Goal: Task Accomplishment & Management: Use online tool/utility

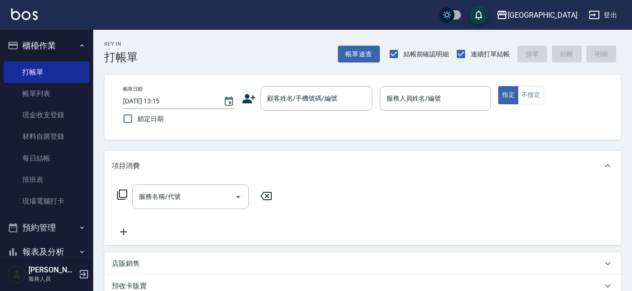
click at [323, 104] on input "顧客姓名/手機號碼/編號" at bounding box center [309, 98] width 89 height 16
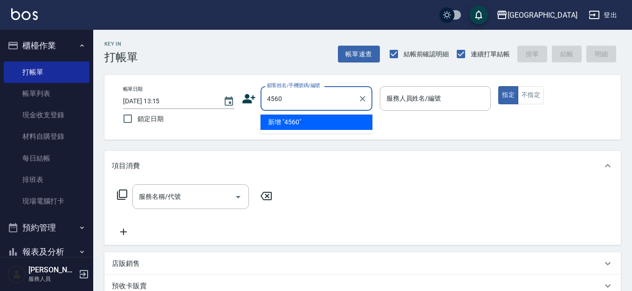
type input "4560"
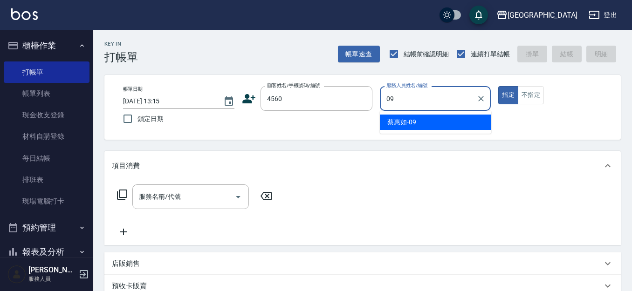
type input "[PERSON_NAME]-09"
type button "true"
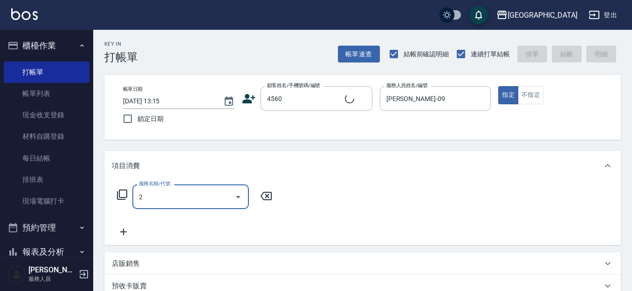
type input "22"
type input "[PERSON_NAME]/0921120276/4560"
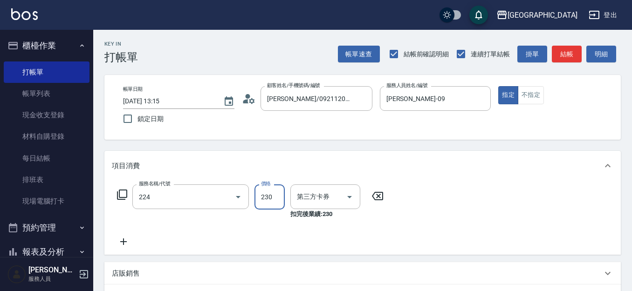
type input "洗髮(卡)230(224)"
type input "舊有卡券"
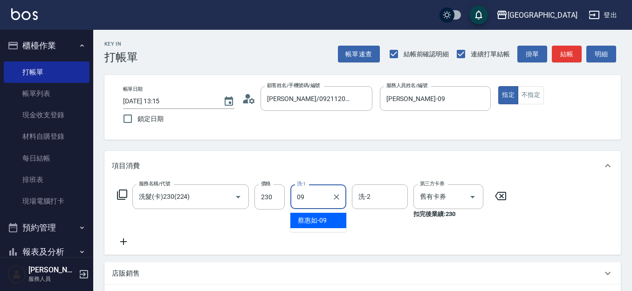
type input "[PERSON_NAME]-09"
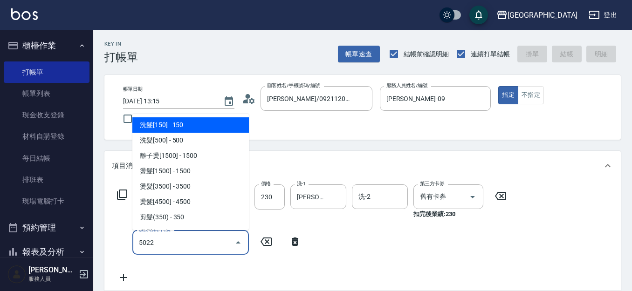
type input "5022"
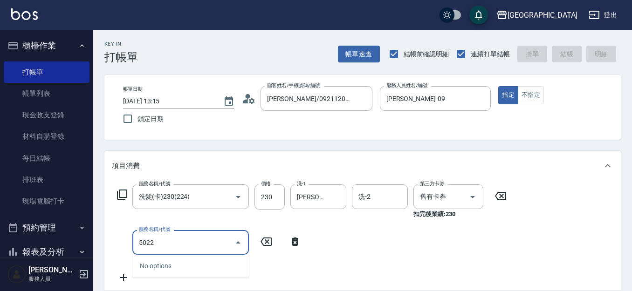
type input "[DATE] 18:21"
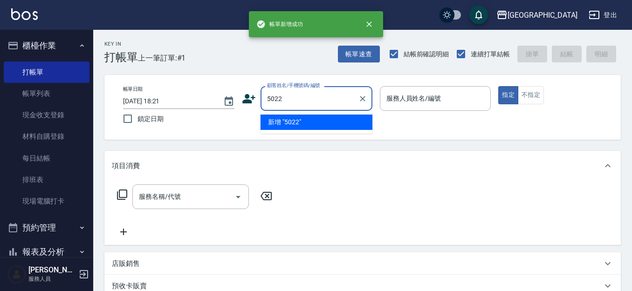
type input "5022"
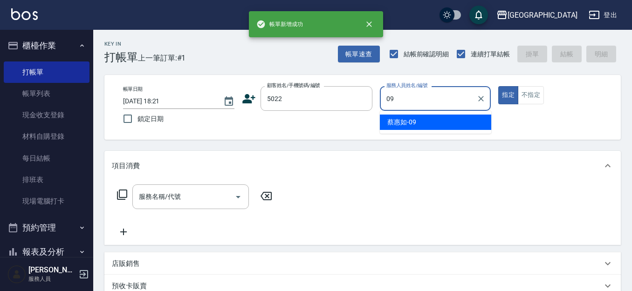
type input "[PERSON_NAME]-09"
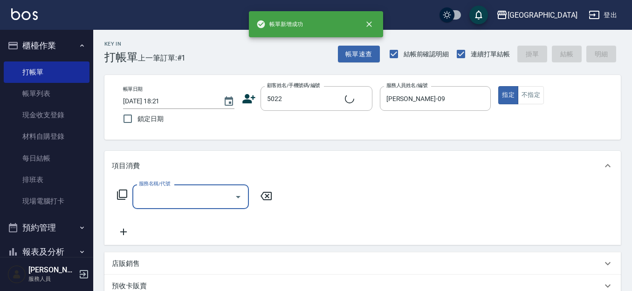
type input "[PERSON_NAME]/0972037080/5022"
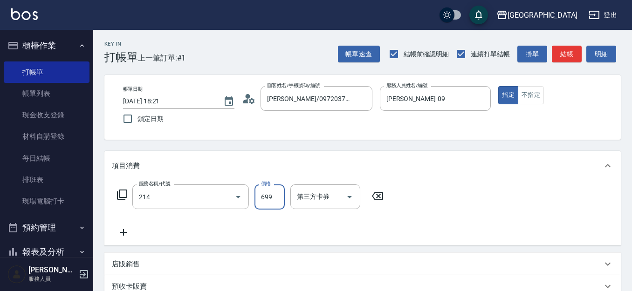
type input "滾珠洗髪699(214)"
type input "700"
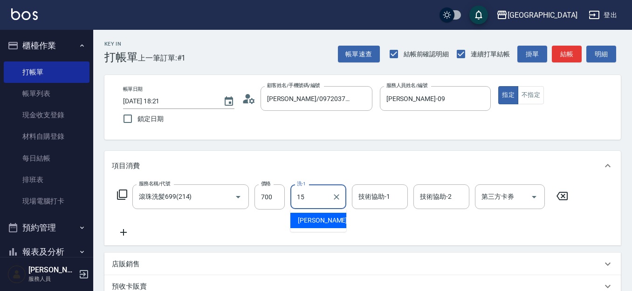
type input "[PERSON_NAME]-15"
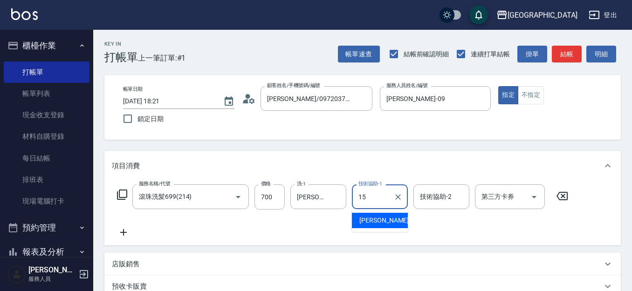
type input "[PERSON_NAME]-15"
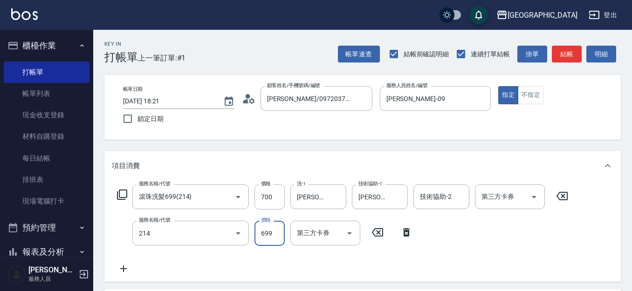
type input "滾珠洗髪699(214)"
type input "700"
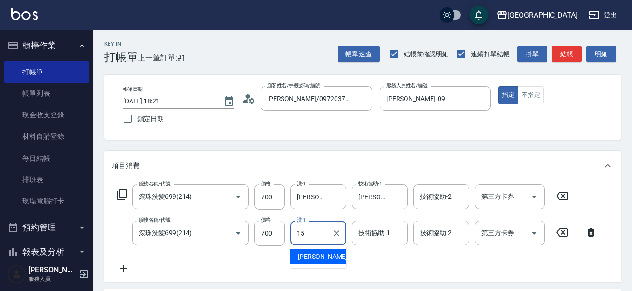
type input "[PERSON_NAME]-15"
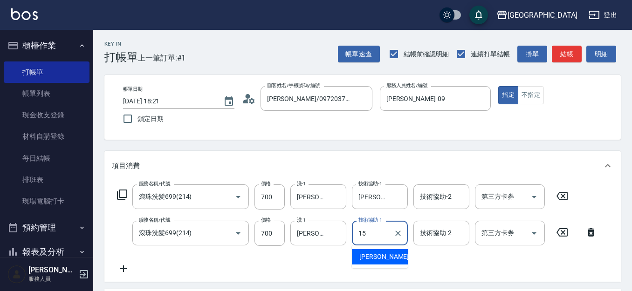
type input "[PERSON_NAME]-15"
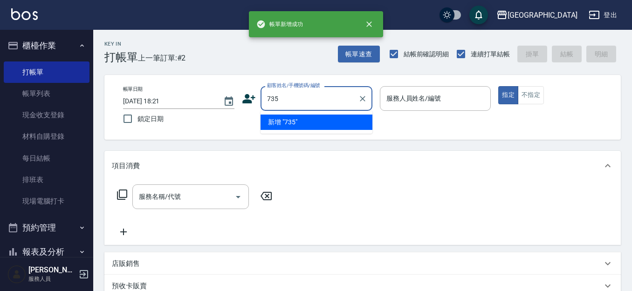
type input "735"
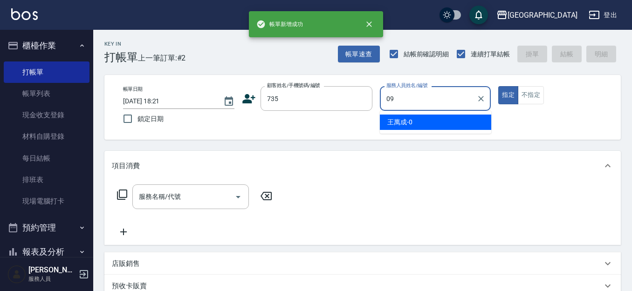
type input "[PERSON_NAME]-09"
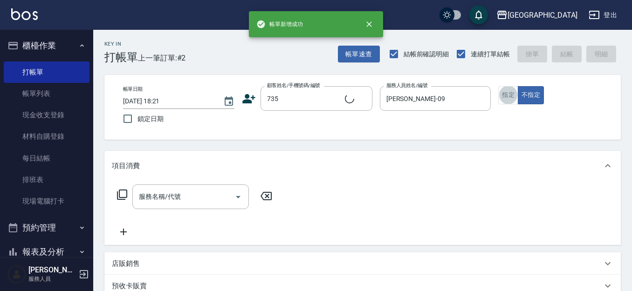
type input "[PERSON_NAME]/ 0958338986/735"
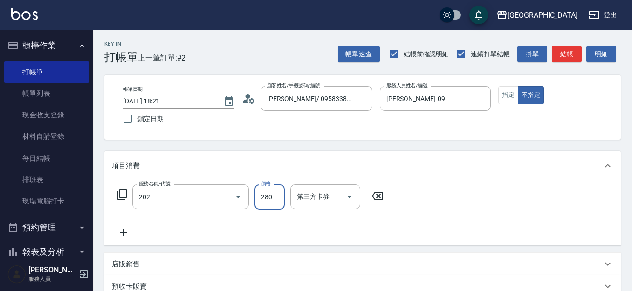
type input "洗髮[280](202)"
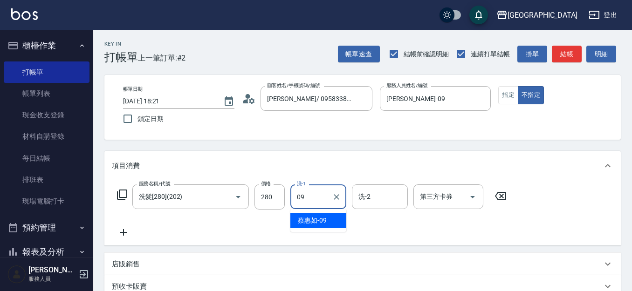
type input "[PERSON_NAME]-09"
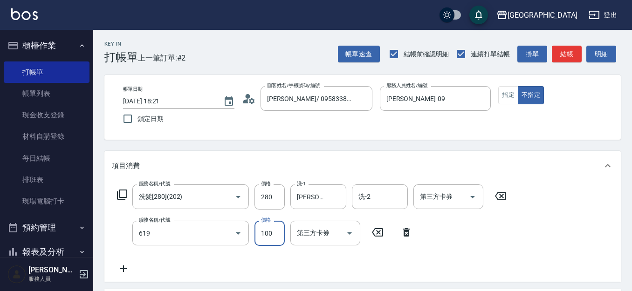
type input "煥彩.玻酸.晶膜.水療(619)"
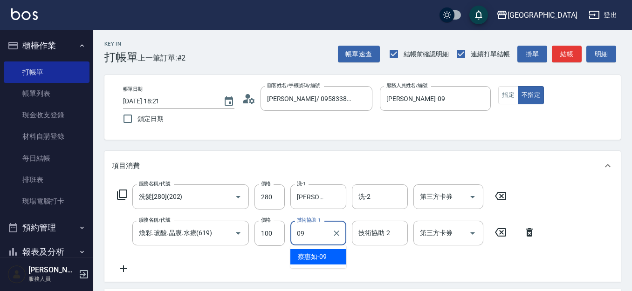
type input "[PERSON_NAME]-09"
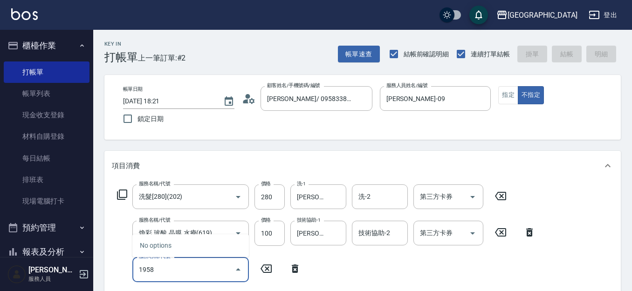
type input "[DATE] 18:22"
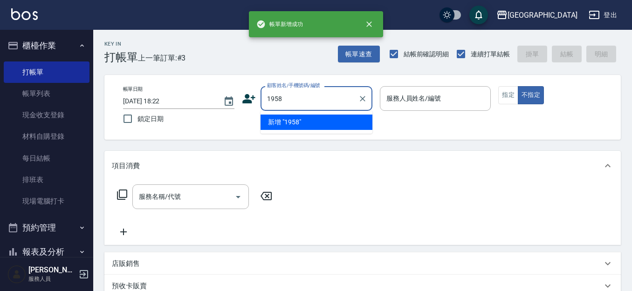
type input "1958"
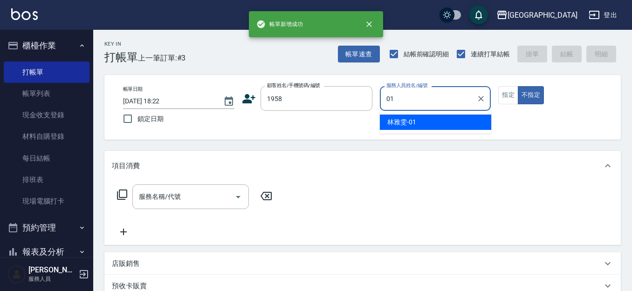
type input "[PERSON_NAME]-01"
type button "false"
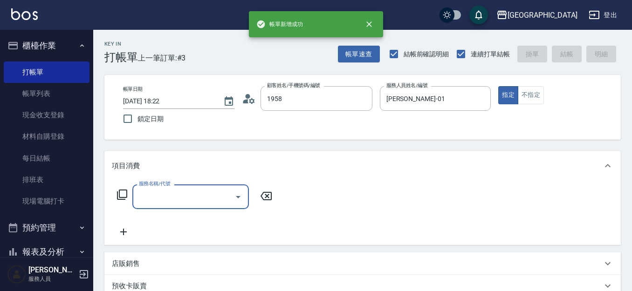
type input "但[PERSON_NAME]/0928839493/1958"
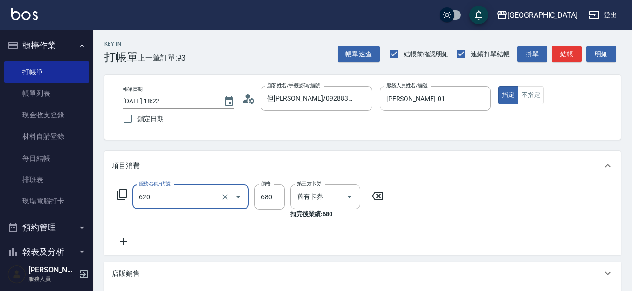
type input "洗+剪+護餐券680)(620)"
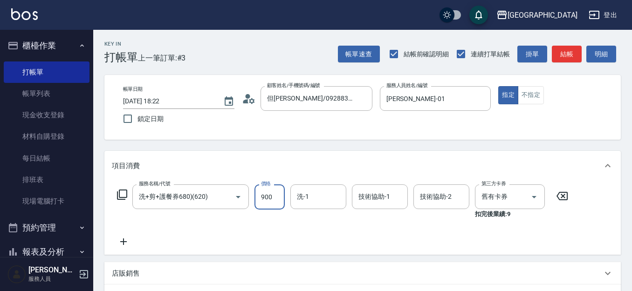
type input "900"
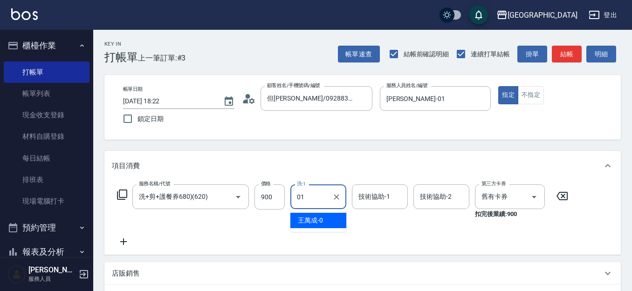
type input "[PERSON_NAME]-01"
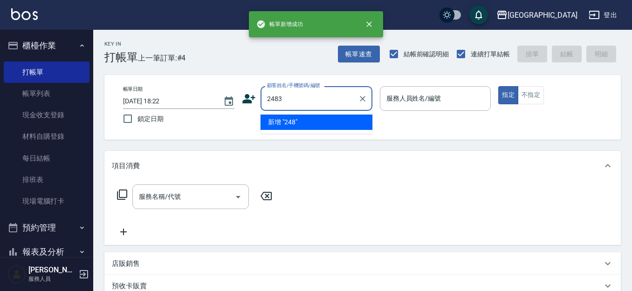
type input "2483"
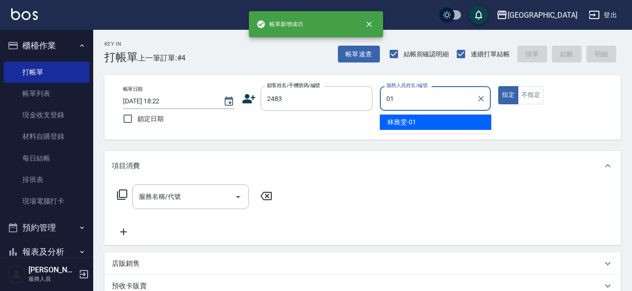
type input "[PERSON_NAME]-01"
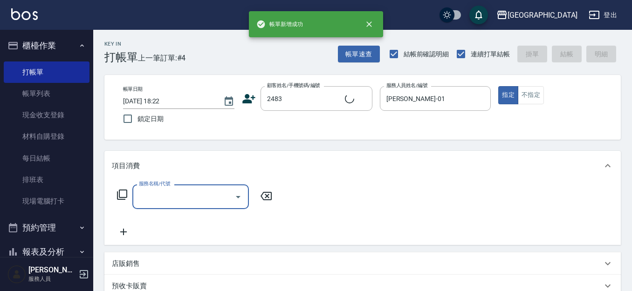
type input "2"
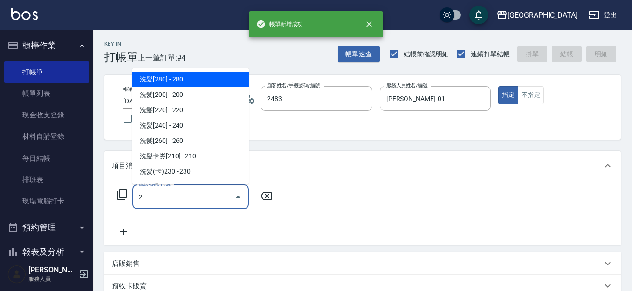
type input "[PERSON_NAME]/0926091766/2483"
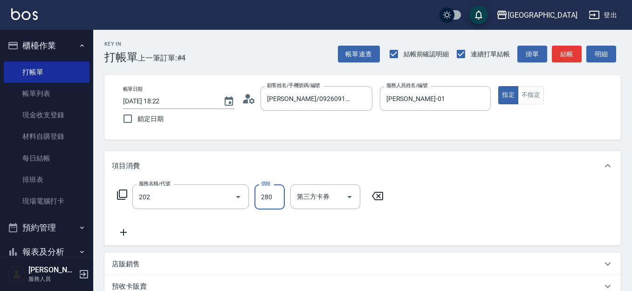
type input "洗髮[280](202)"
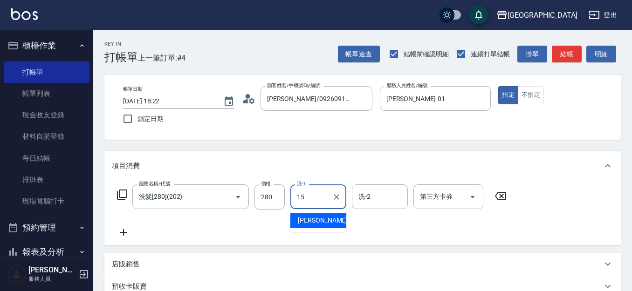
type input "[PERSON_NAME]-15"
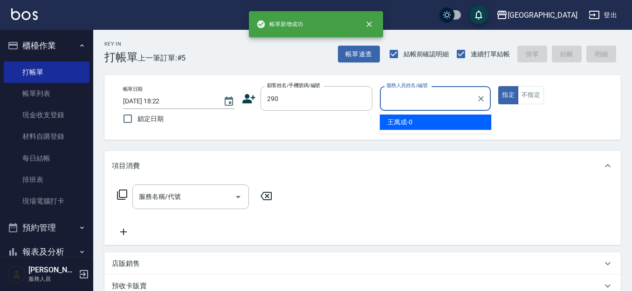
type input "290"
type input "[PERSON_NAME]-02"
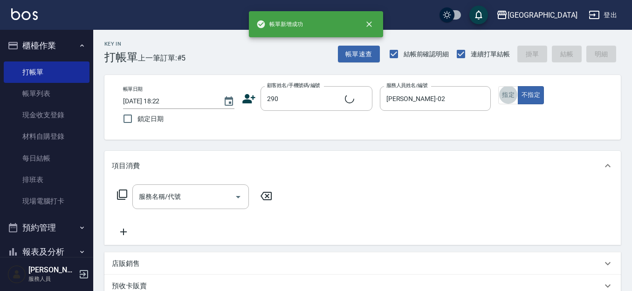
type input "[PERSON_NAME]/0989688802/290"
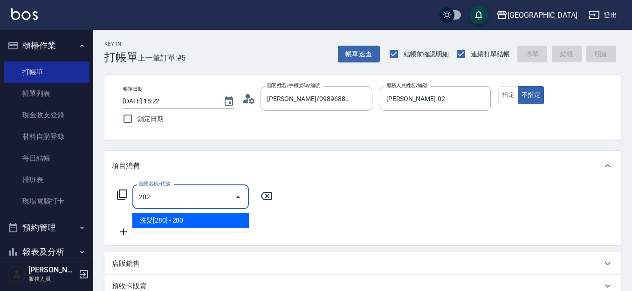
type input "洗髮[280](202)"
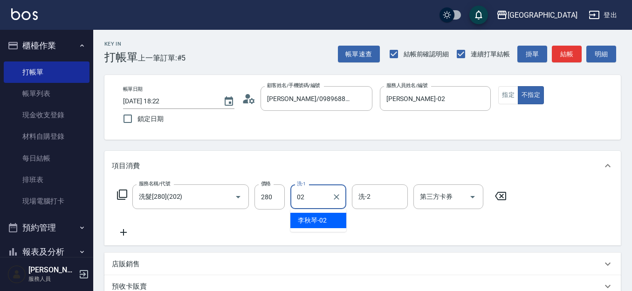
type input "[PERSON_NAME]-02"
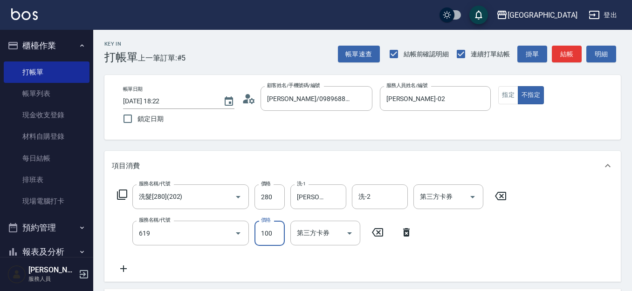
type input "煥彩.玻酸.晶膜.水療(619)"
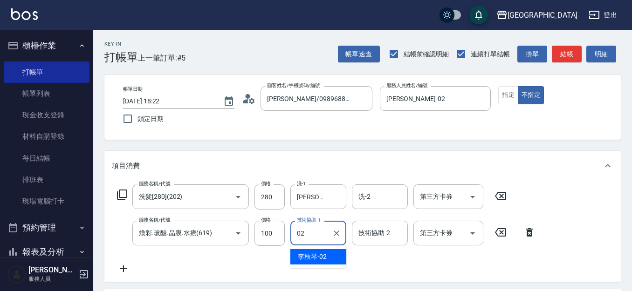
type input "[PERSON_NAME]-02"
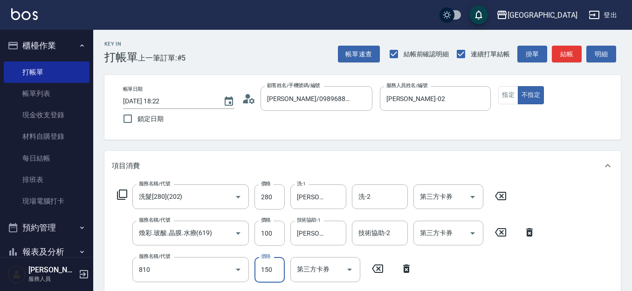
type input "單梳(810)"
type input "100"
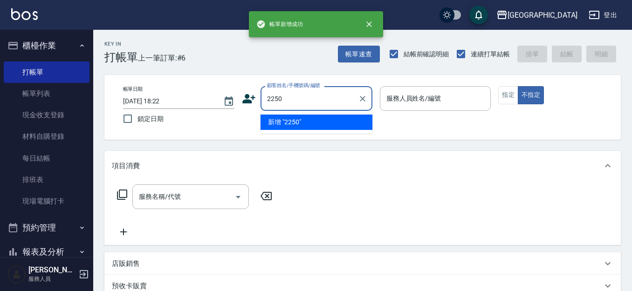
type input "2250"
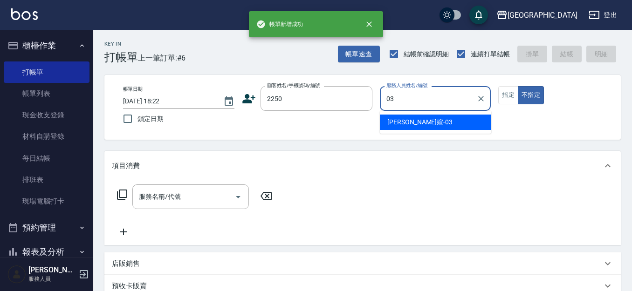
type input "[PERSON_NAME]媗-03"
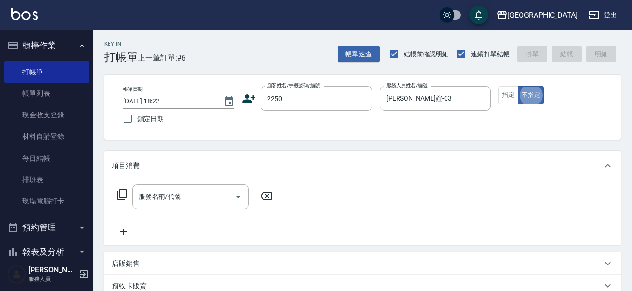
type input "[PERSON_NAME]媗/0911843052/2250"
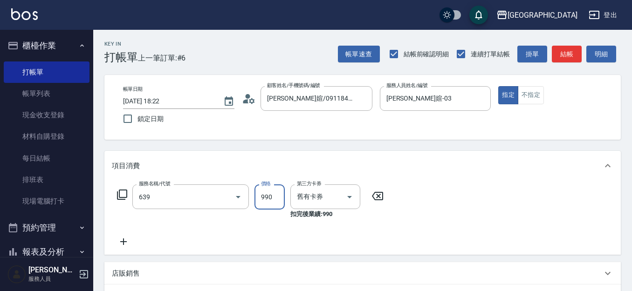
type input "(芙)蘆薈髮膜套卡(自材)(639)"
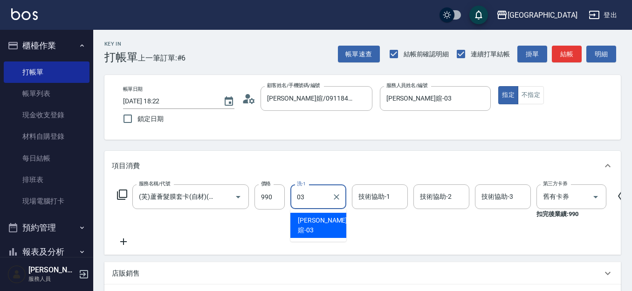
type input "[PERSON_NAME]媗-03"
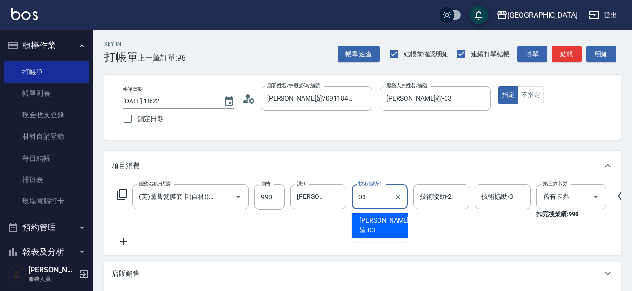
type input "[PERSON_NAME]媗-03"
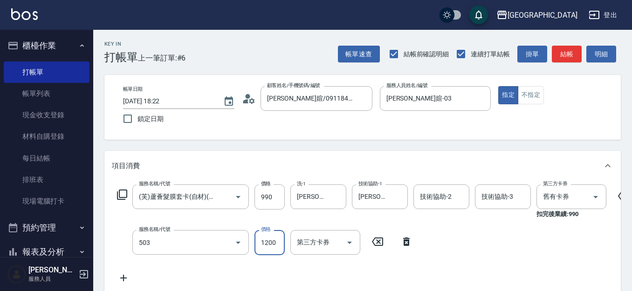
type input "染髮[120](503)"
type input "1210"
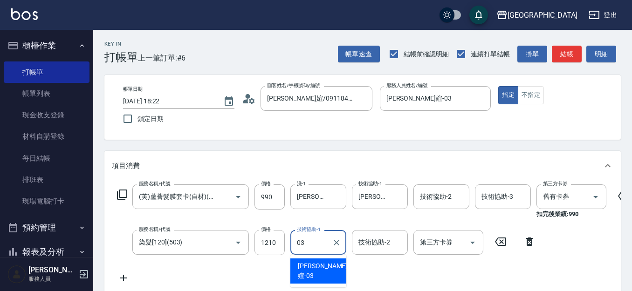
type input "[PERSON_NAME]媗-03"
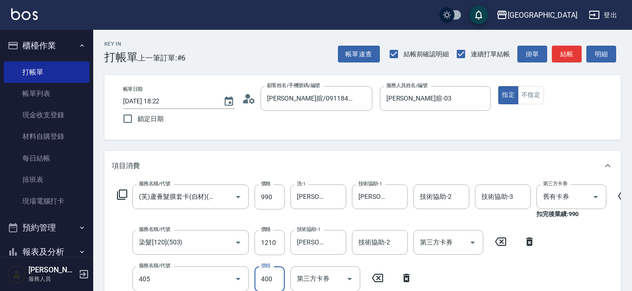
type input "剪髮(400)(405)"
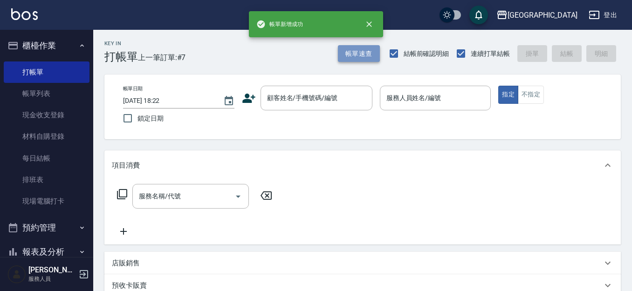
click at [364, 52] on button "帳單速查" at bounding box center [359, 53] width 42 height 17
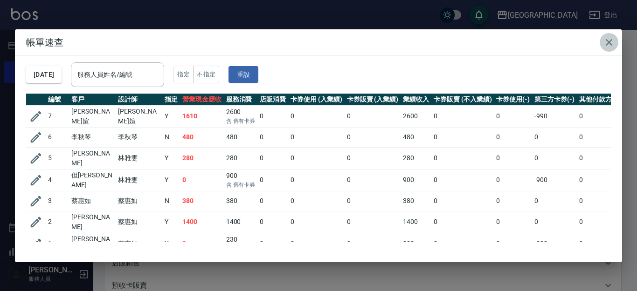
click at [606, 41] on icon "button" at bounding box center [608, 42] width 11 height 11
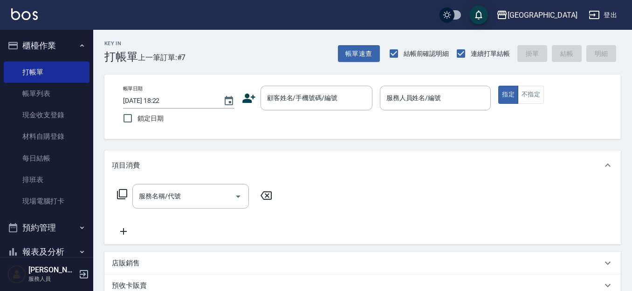
click at [281, 94] on div "顧客姓名/手機號碼/編號 顧客姓名/手機號碼/編號" at bounding box center [316, 98] width 112 height 25
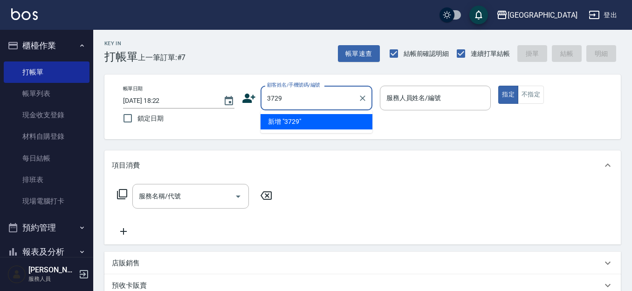
type input "3729"
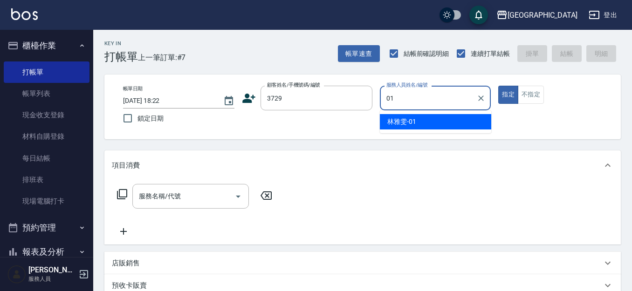
type input "[PERSON_NAME]-01"
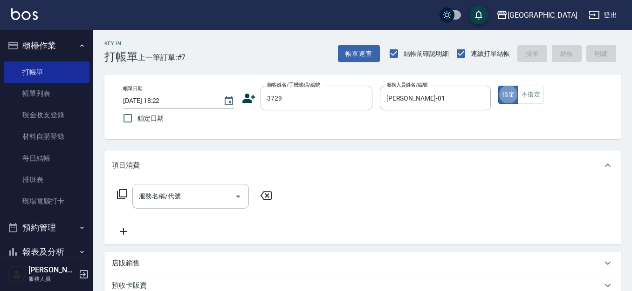
type input "[PERSON_NAME]/0916102525/3729"
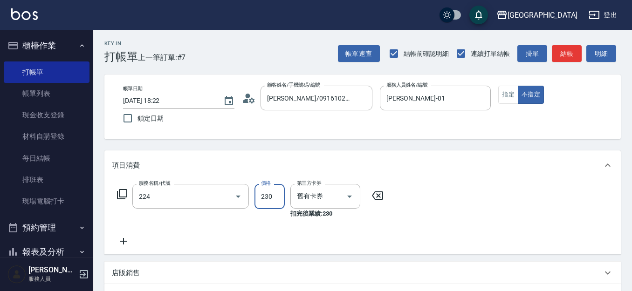
type input "洗髮(卡)230(224)"
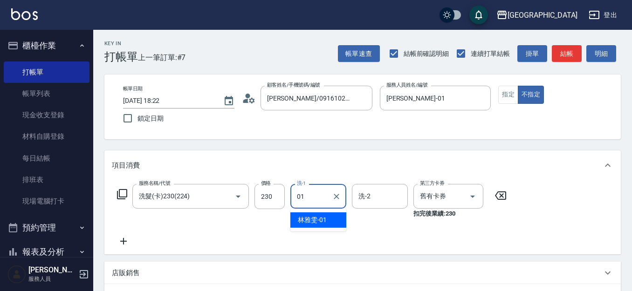
type input "[PERSON_NAME]-01"
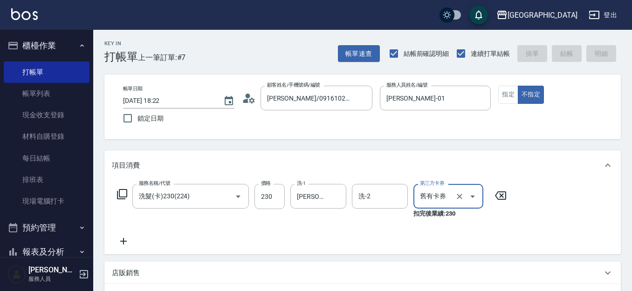
type input "[DATE] 18:23"
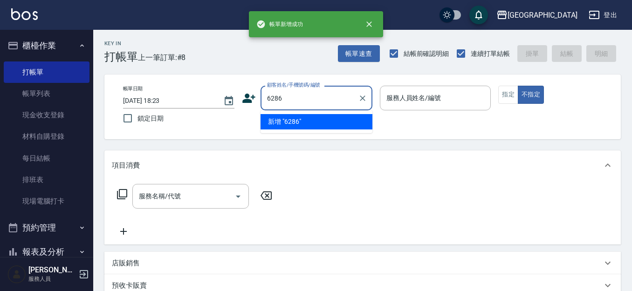
type input "6286"
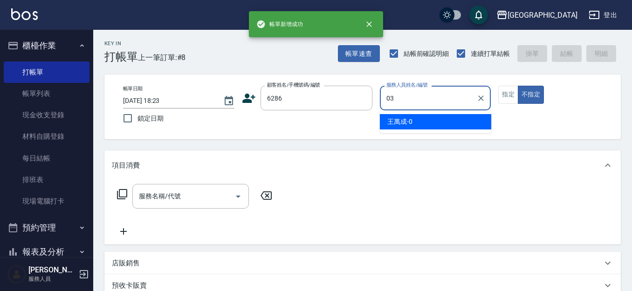
type input "[PERSON_NAME]媗-03"
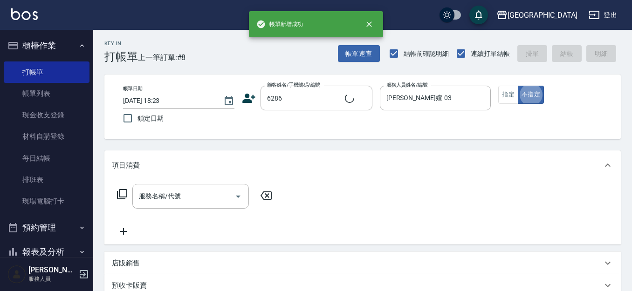
type input "[PERSON_NAME]/0987858597/6286"
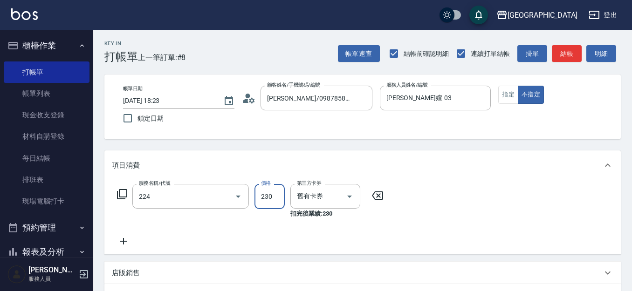
type input "洗髮(卡)230(224)"
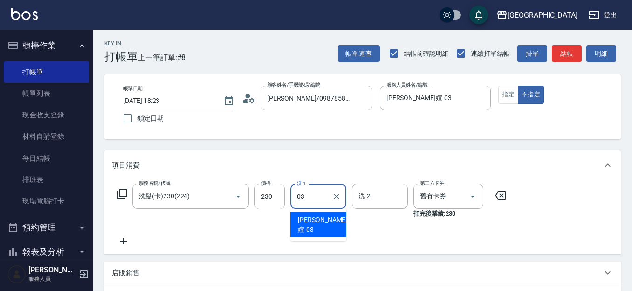
type input "[PERSON_NAME]媗-03"
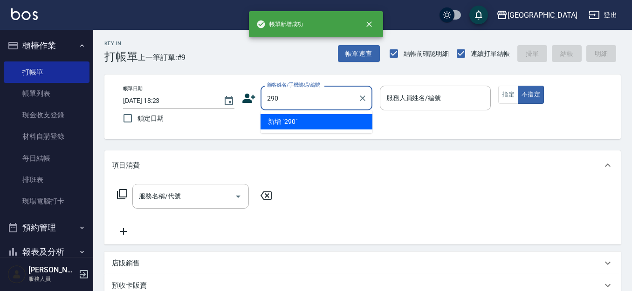
type input "290"
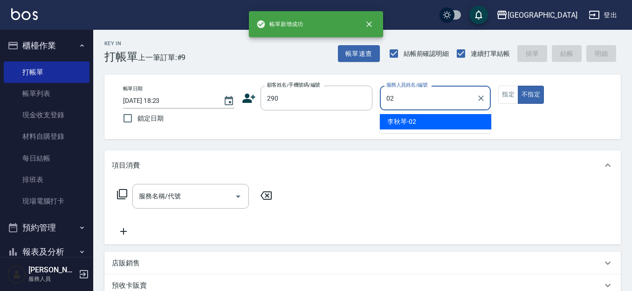
type input "[PERSON_NAME]-02"
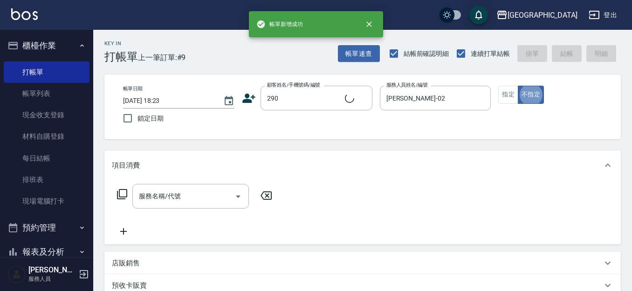
type input "2"
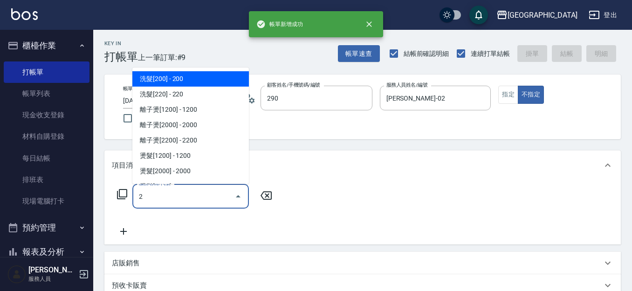
type input "[PERSON_NAME]/0989688802/290"
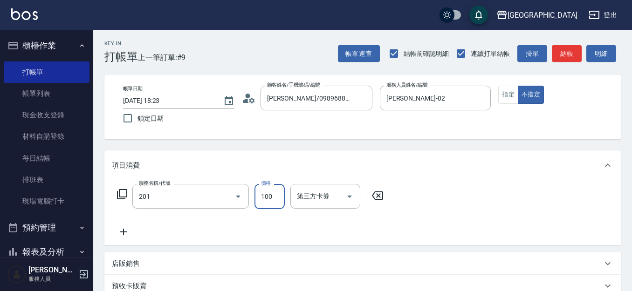
type input "洗髮[100](201)"
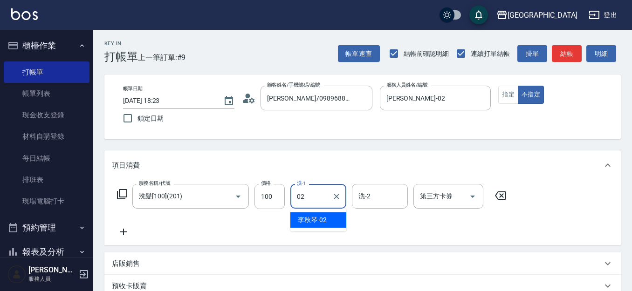
type input "[PERSON_NAME]-02"
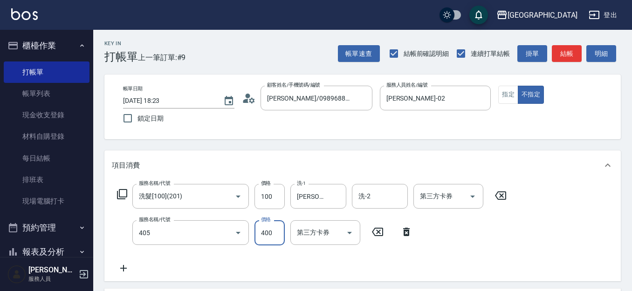
type input "剪髮(400)(405)"
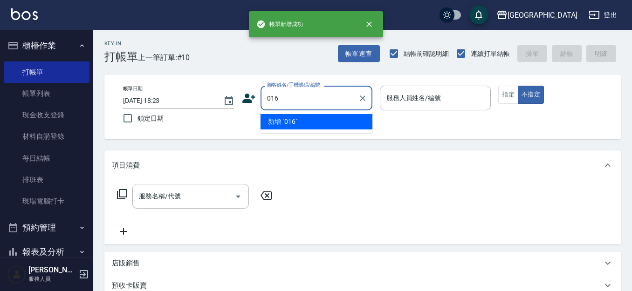
type input "016"
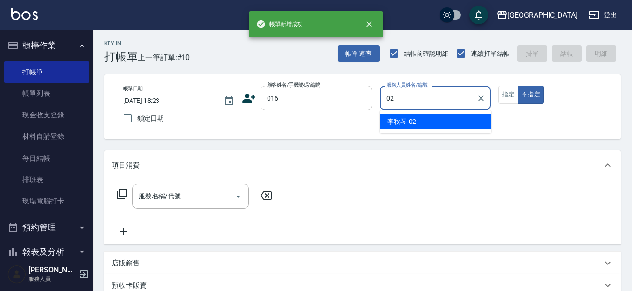
type input "[PERSON_NAME]-02"
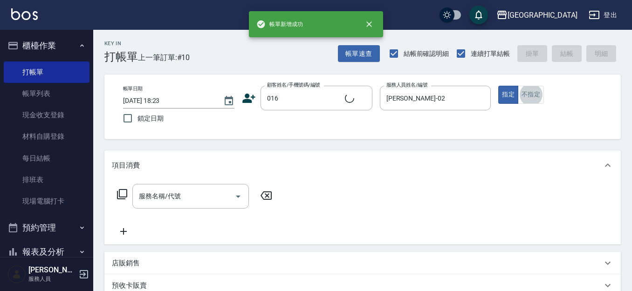
type input "[PERSON_NAME]/0919595188/016"
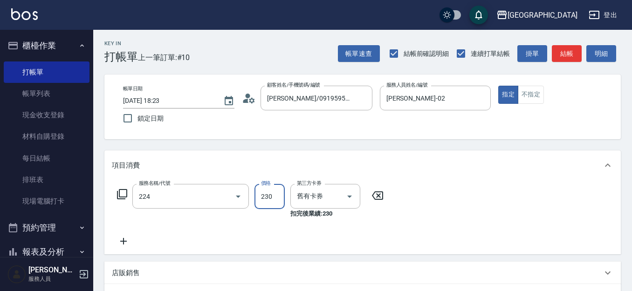
type input "洗髮(卡)230(224)"
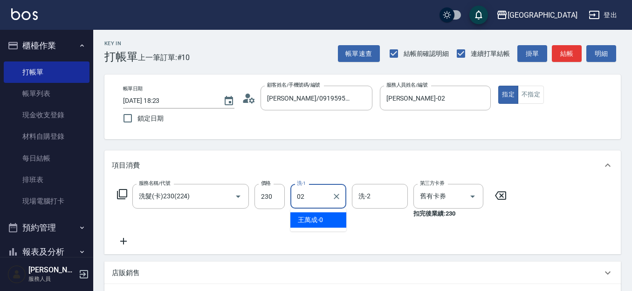
type input "[PERSON_NAME]-02"
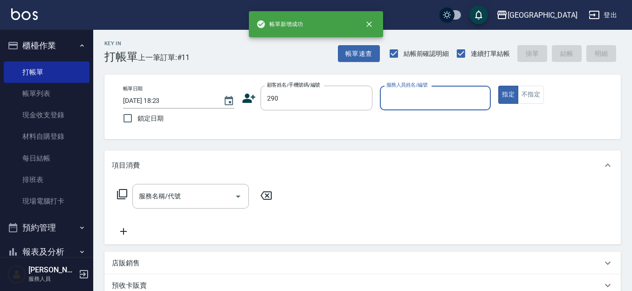
type input "290"
type input "[PERSON_NAME]-02"
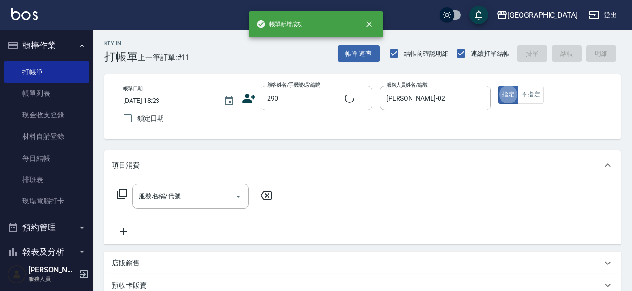
type input "[PERSON_NAME]/0989688802/290"
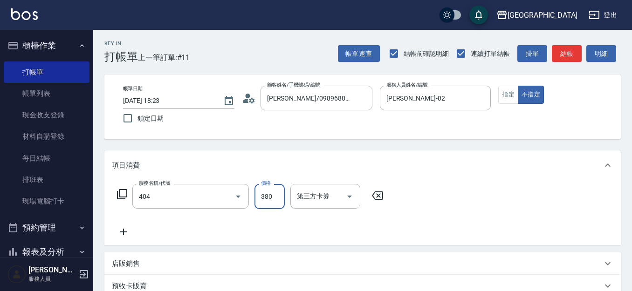
type input "剪髮(380)(404)"
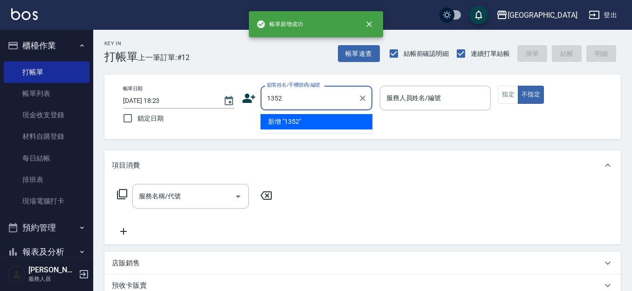
type input "1352"
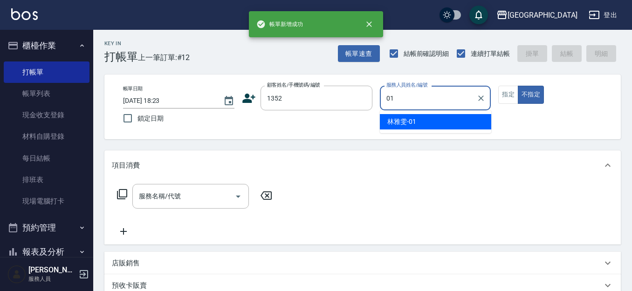
type input "[PERSON_NAME]-01"
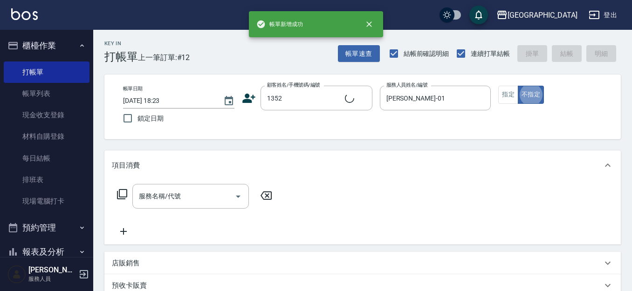
type input "林雅雯/0421/1352"
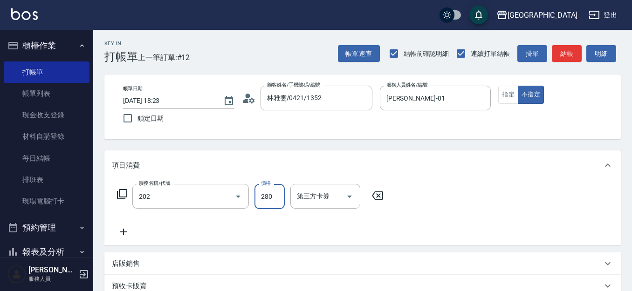
type input "洗髮[280](202)"
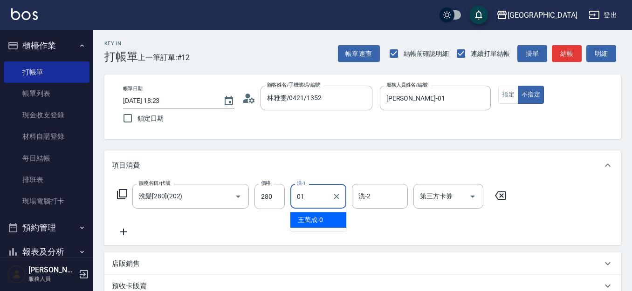
type input "[PERSON_NAME]-01"
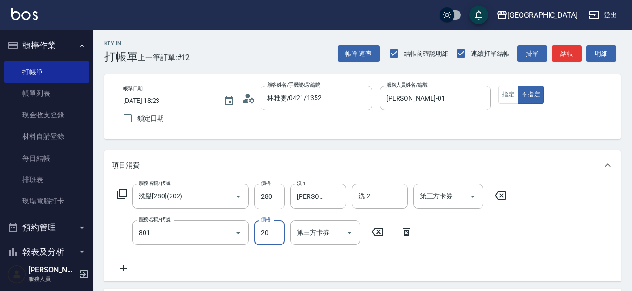
type input "潤絲(801)"
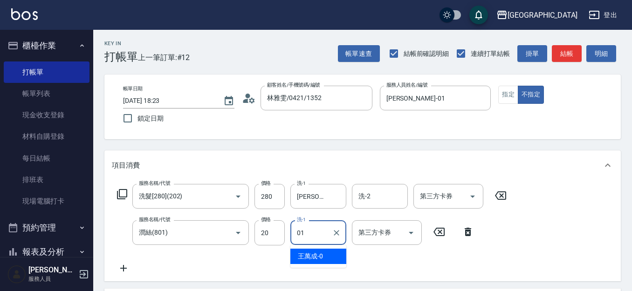
type input "[PERSON_NAME]-01"
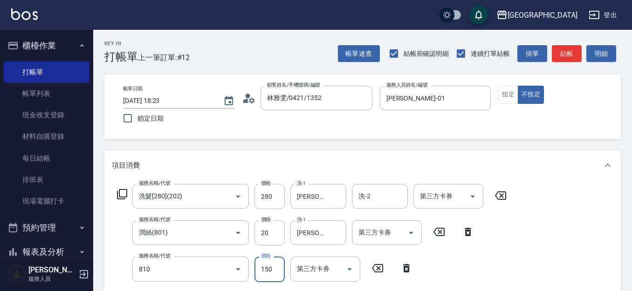
type input "單梳(810)"
type input "100"
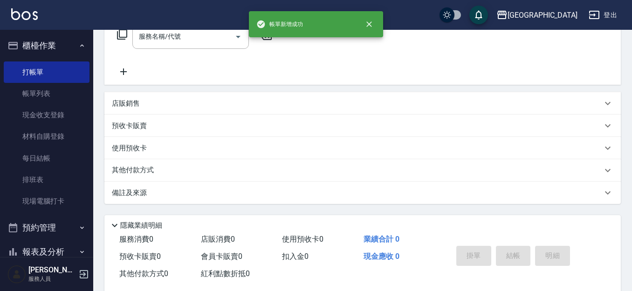
scroll to position [0, 0]
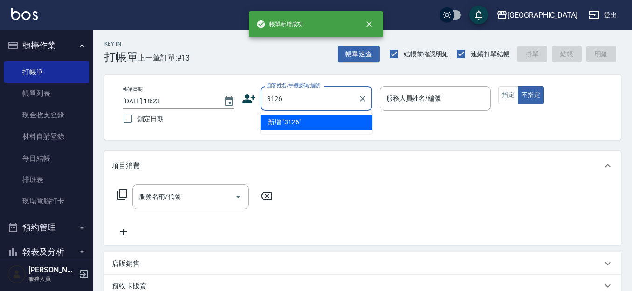
type input "3126"
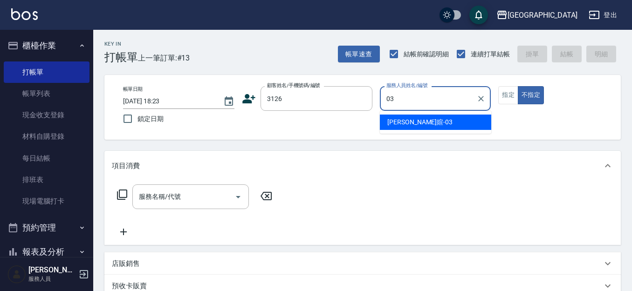
type input "[PERSON_NAME]媗-03"
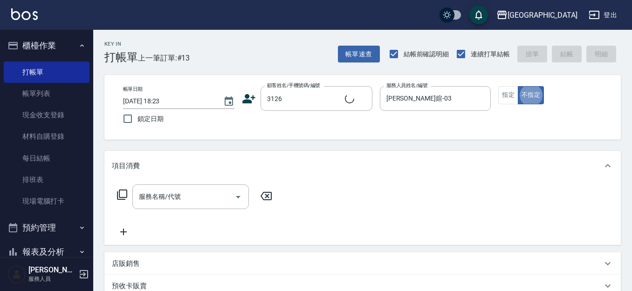
type input "[PERSON_NAME]/0939936367/3126"
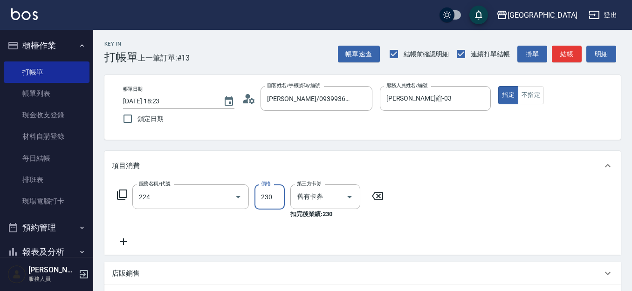
type input "洗髮(卡)230(224)"
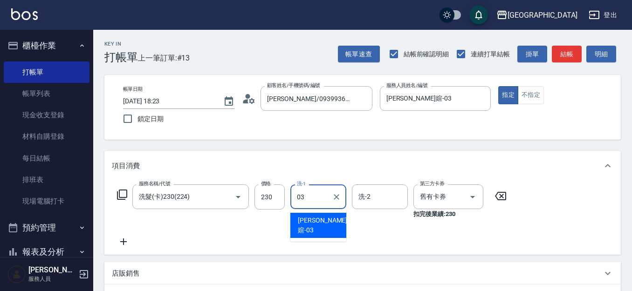
type input "[PERSON_NAME]媗-03"
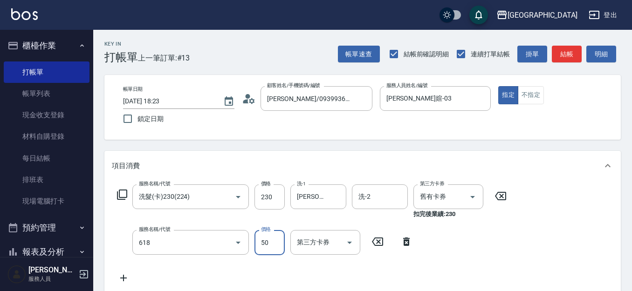
type input "瞬間護髮(618)"
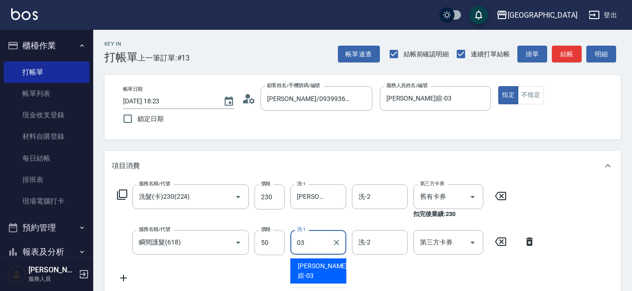
type input "[PERSON_NAME]媗-03"
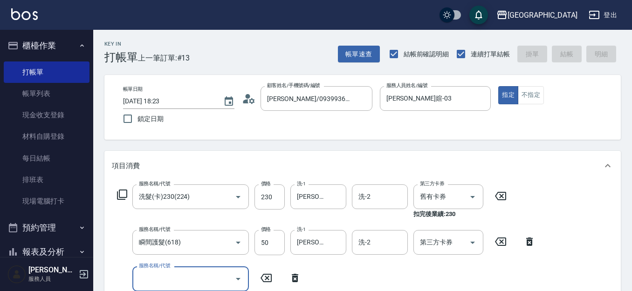
type input "[DATE] 18:24"
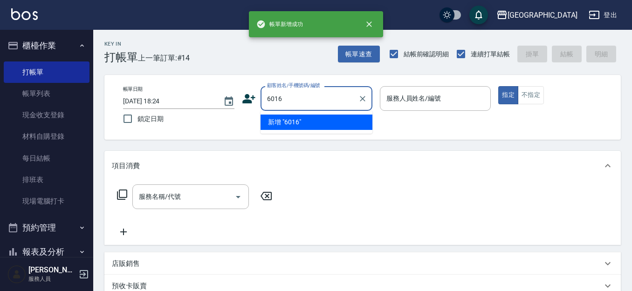
type input "6016"
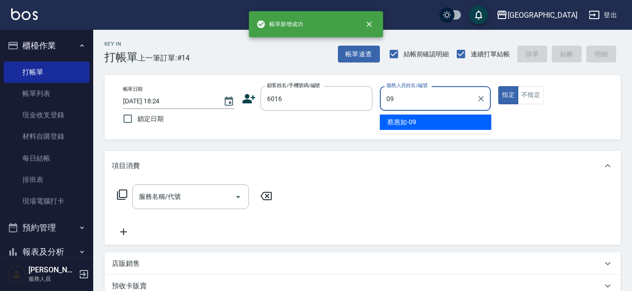
type input "[PERSON_NAME]-09"
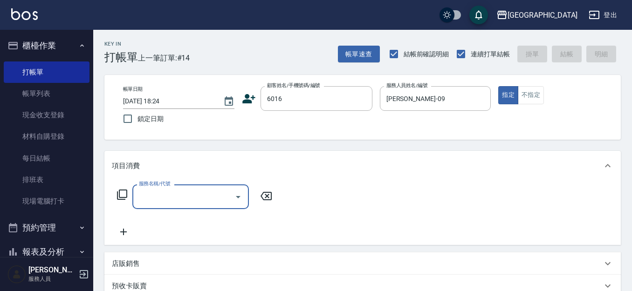
type input "2"
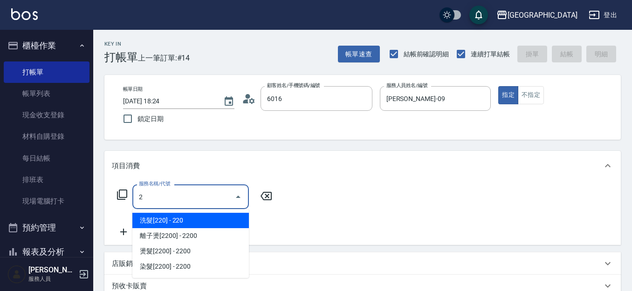
type input "[PERSON_NAME]/0932689942/6016"
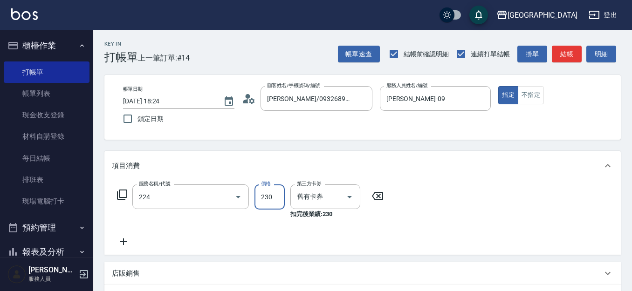
type input "洗髮(卡)230(224)"
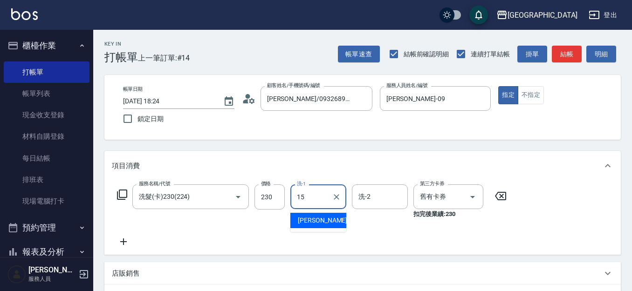
type input "[PERSON_NAME]-15"
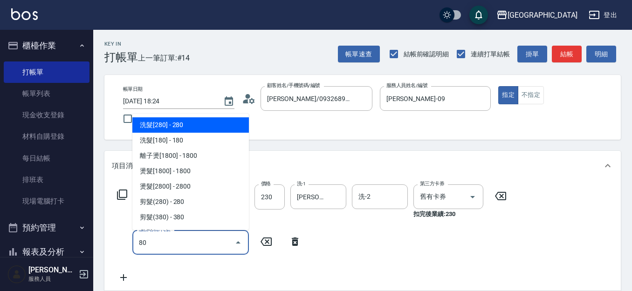
type input "8"
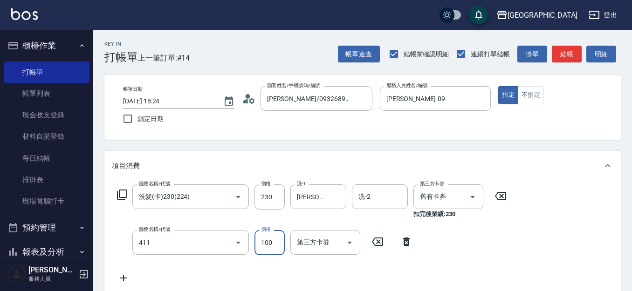
type input "剪髮(100)(411)"
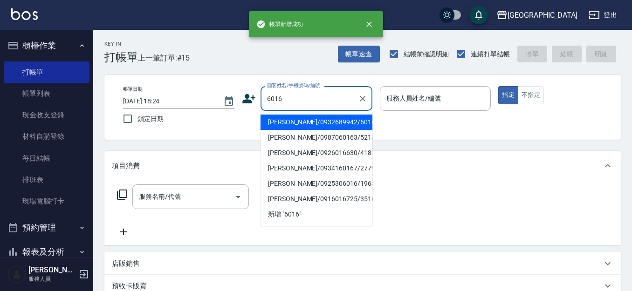
type input "[PERSON_NAME]/0932689942/6016"
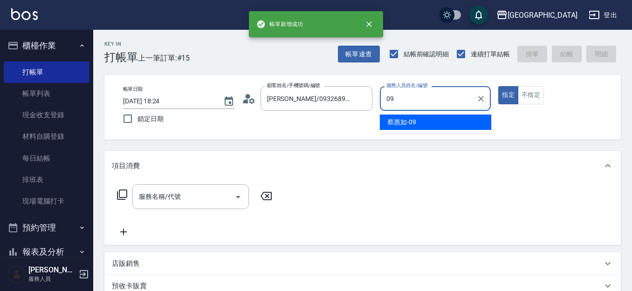
type input "[PERSON_NAME]-09"
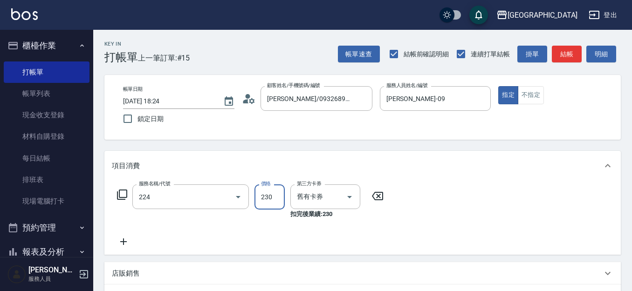
type input "洗髮(卡)230(224)"
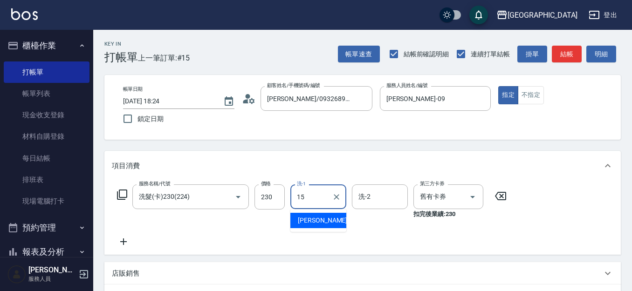
type input "[PERSON_NAME]-15"
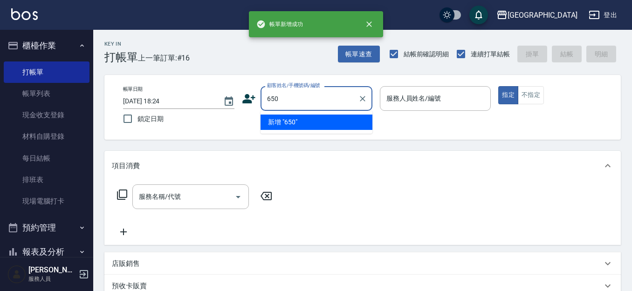
type input "650"
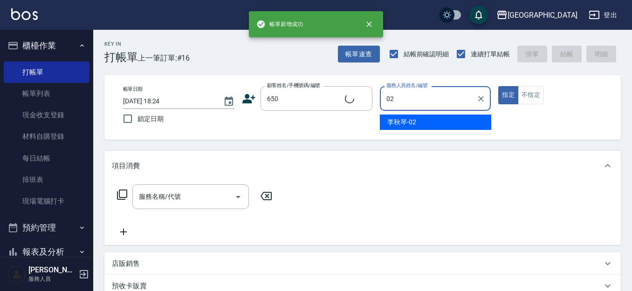
type input "[PERSON_NAME]-02"
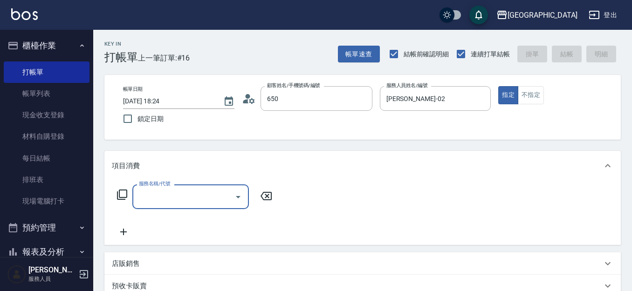
type input "[PERSON_NAME]/0920099189/650"
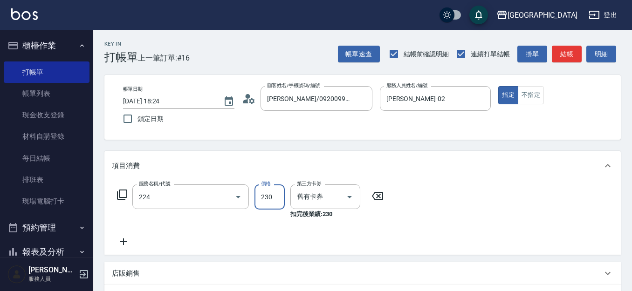
type input "洗髮(卡)230(224)"
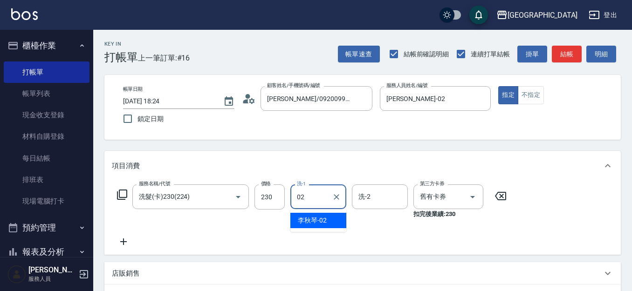
type input "[PERSON_NAME]-02"
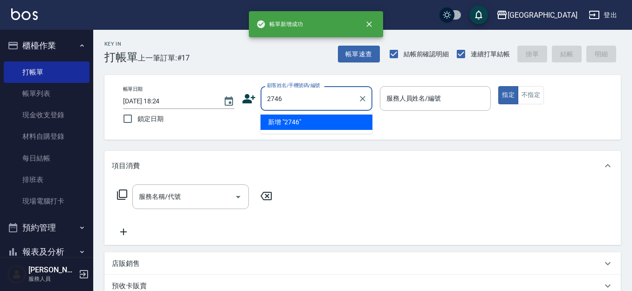
type input "2746"
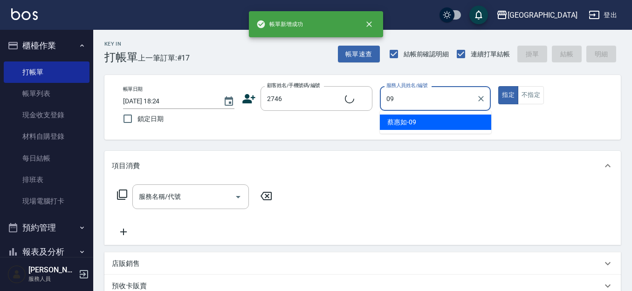
type input "09"
type input "[PERSON_NAME]/0928158205/2746"
type input "[PERSON_NAME]-09"
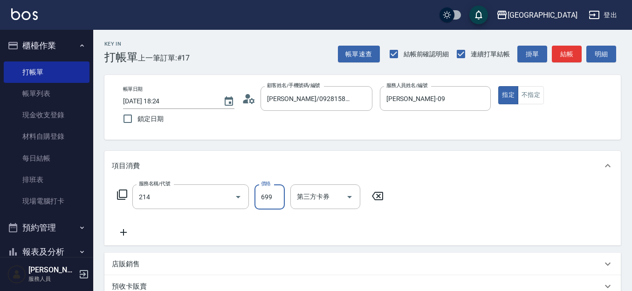
type input "滾珠洗髪699(214)"
type input "700"
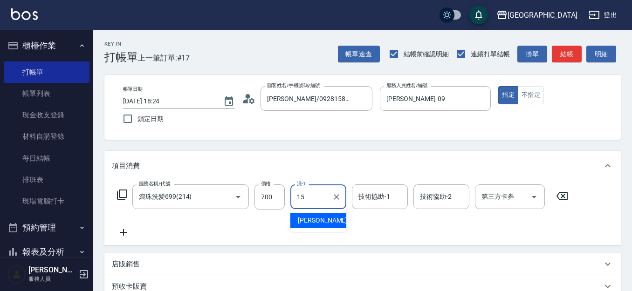
type input "[PERSON_NAME]-15"
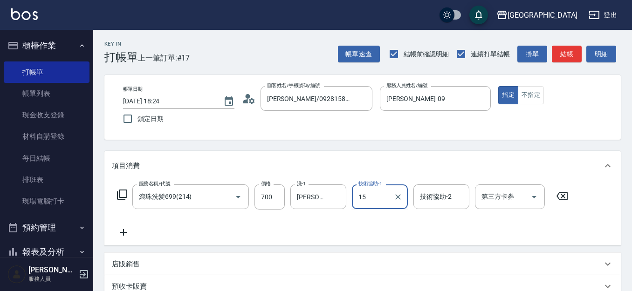
type input "[PERSON_NAME]-15"
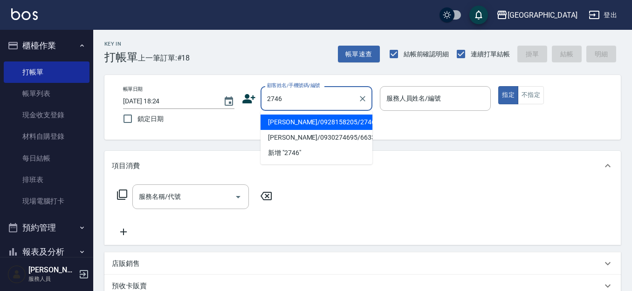
type input "2746"
type input "0"
type input "[PERSON_NAME]/0928158205/2746"
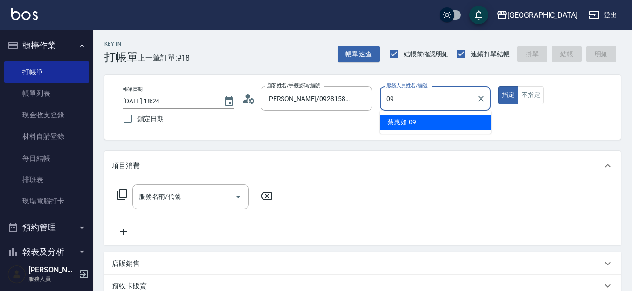
type input "[PERSON_NAME]-09"
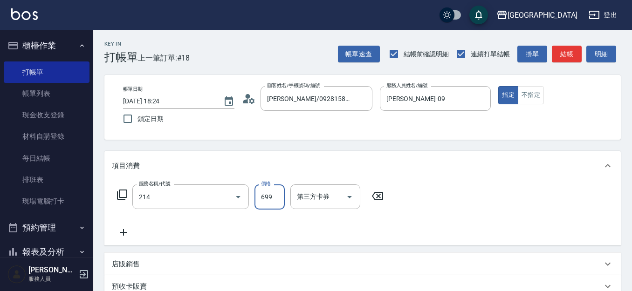
type input "滾珠洗髪699(214)"
type input "700"
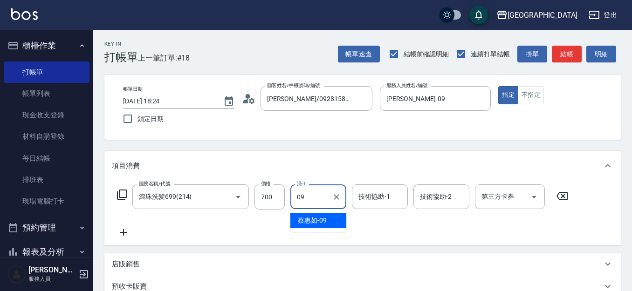
type input "[PERSON_NAME]-09"
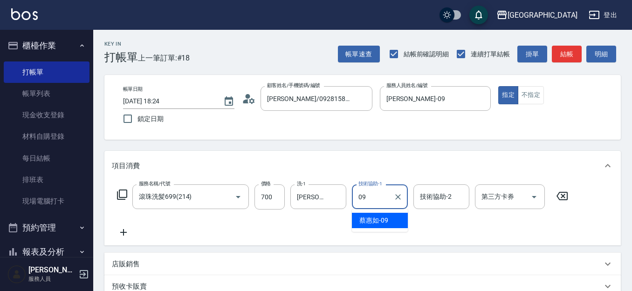
type input "[PERSON_NAME]-09"
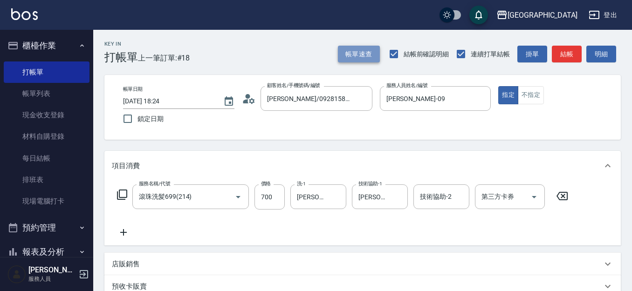
click at [364, 54] on button "帳單速查" at bounding box center [359, 54] width 42 height 17
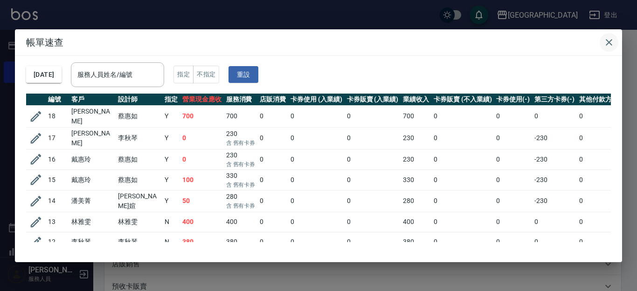
click at [605, 44] on icon "button" at bounding box center [608, 42] width 11 height 11
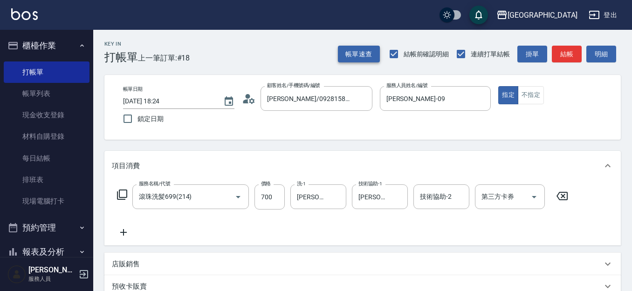
click at [338, 46] on button "帳單速查" at bounding box center [359, 54] width 42 height 17
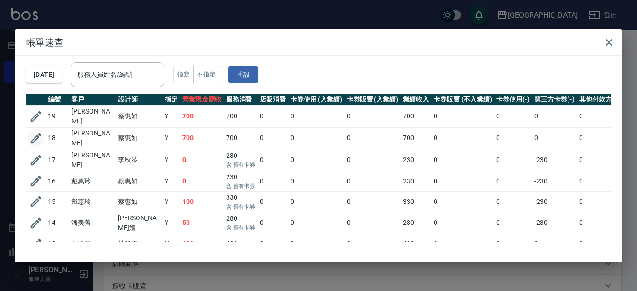
click at [37, 137] on icon "button" at bounding box center [36, 138] width 14 height 14
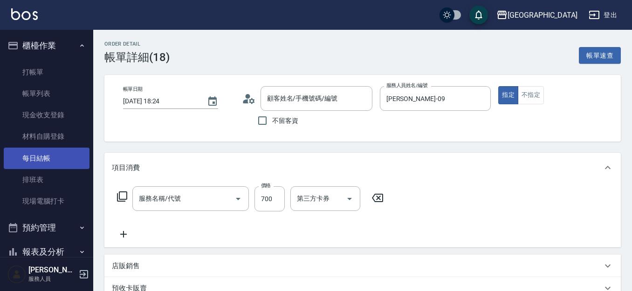
type input "[DATE] 18:24"
type input "[PERSON_NAME]-09"
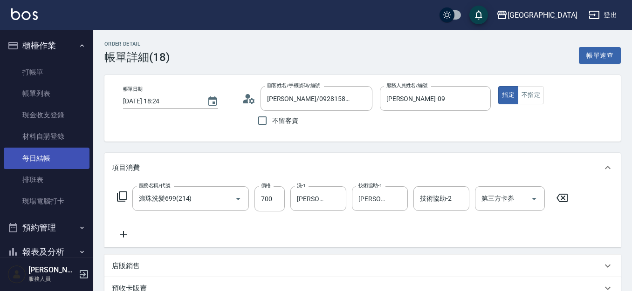
type input "[PERSON_NAME]/0928158205/2746"
type input "滾珠洗髪699(214)"
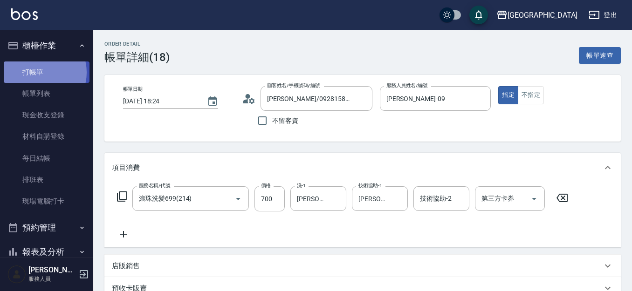
click at [37, 72] on link "打帳單" at bounding box center [47, 72] width 86 height 21
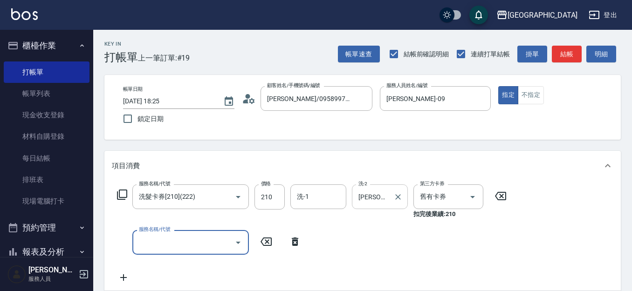
drag, startPoint x: 395, startPoint y: 201, endPoint x: 362, endPoint y: 209, distance: 33.5
click at [394, 201] on icon "Clear" at bounding box center [397, 196] width 9 height 9
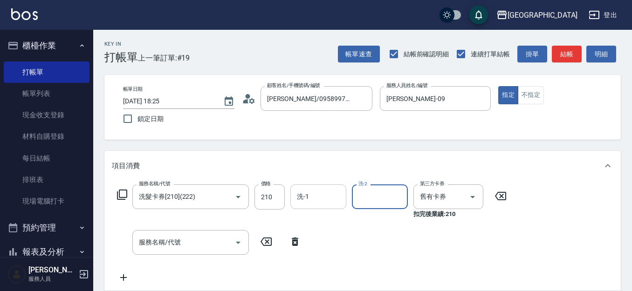
click at [323, 199] on input "洗-1" at bounding box center [319, 197] width 48 height 16
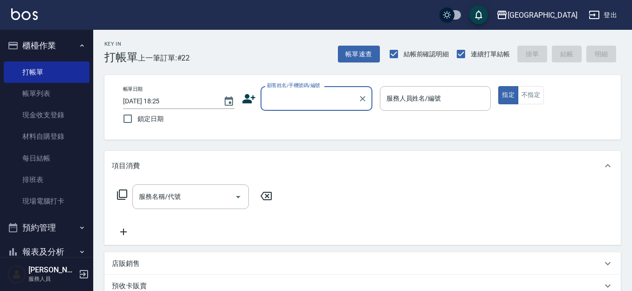
click at [292, 99] on input "顧客姓名/手機號碼/編號" at bounding box center [309, 98] width 89 height 16
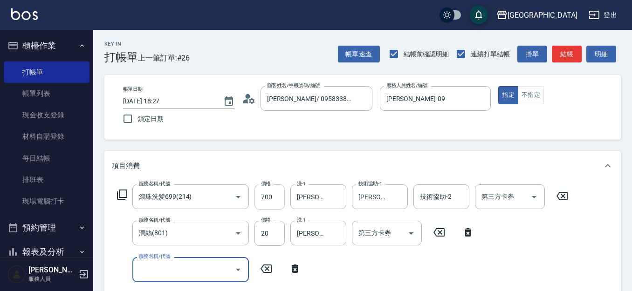
click at [272, 193] on input "700" at bounding box center [269, 197] width 30 height 25
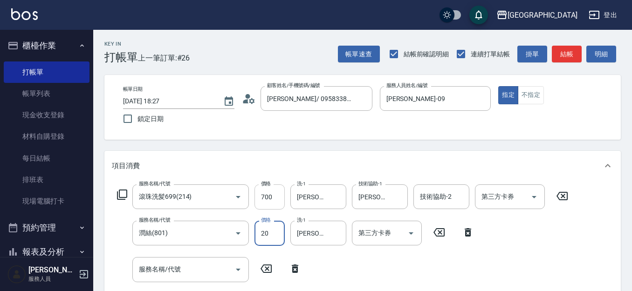
click at [258, 191] on input "700" at bounding box center [269, 197] width 30 height 25
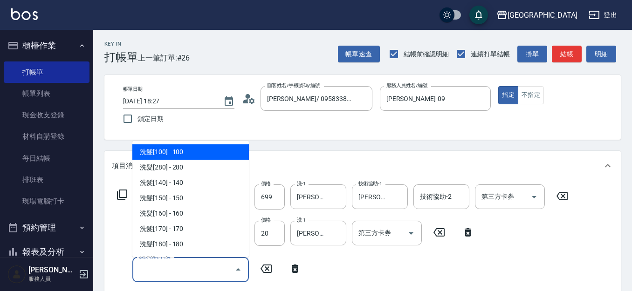
drag, startPoint x: 188, startPoint y: 276, endPoint x: 183, endPoint y: 274, distance: 5.0
click at [187, 276] on input "服務名稱/代號" at bounding box center [184, 269] width 94 height 16
